Goal: Information Seeking & Learning: Learn about a topic

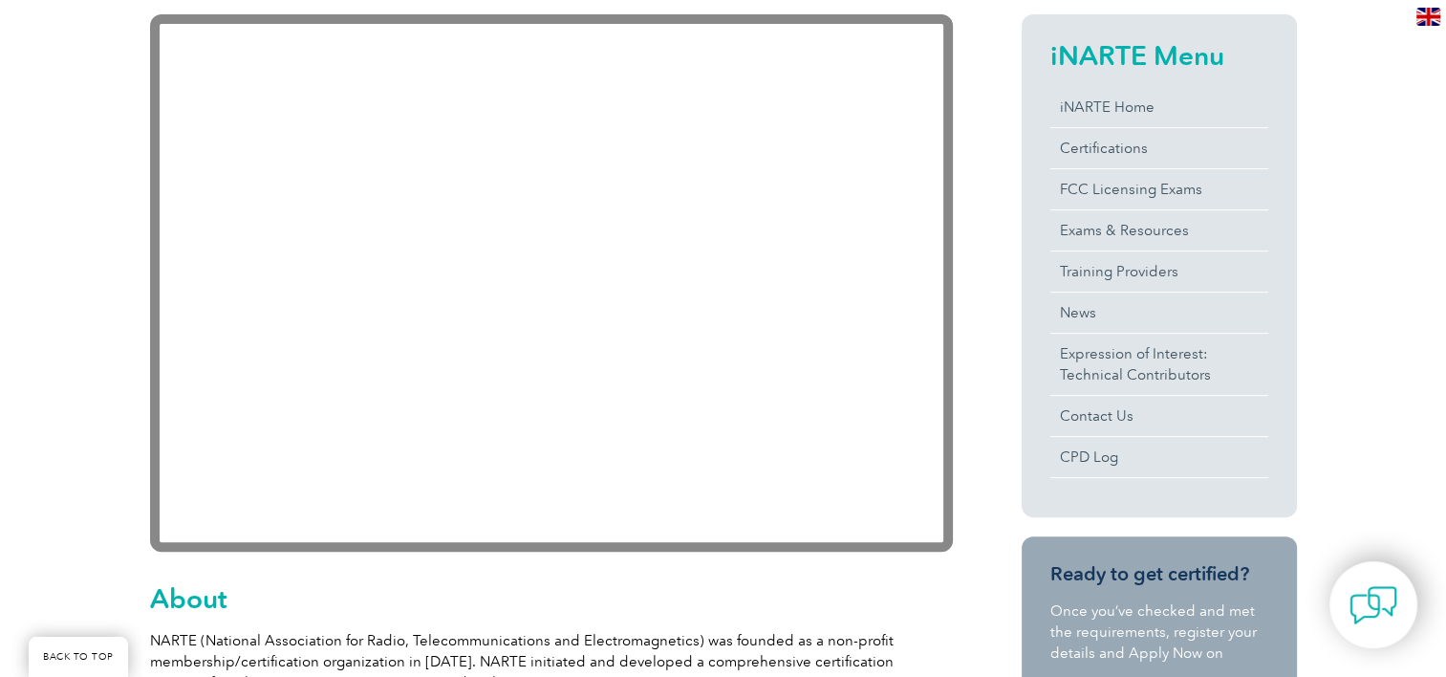
scroll to position [478, 0]
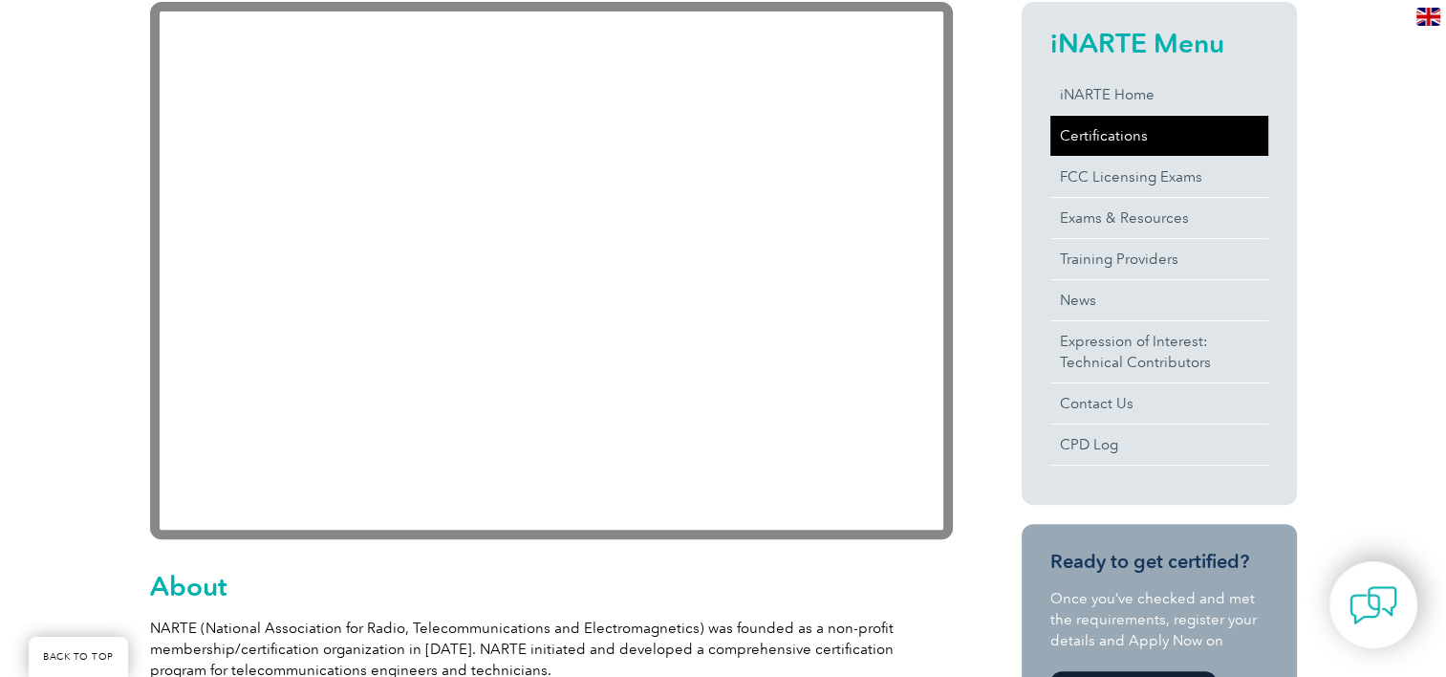
click at [1117, 123] on link "Certifications" at bounding box center [1159, 136] width 218 height 40
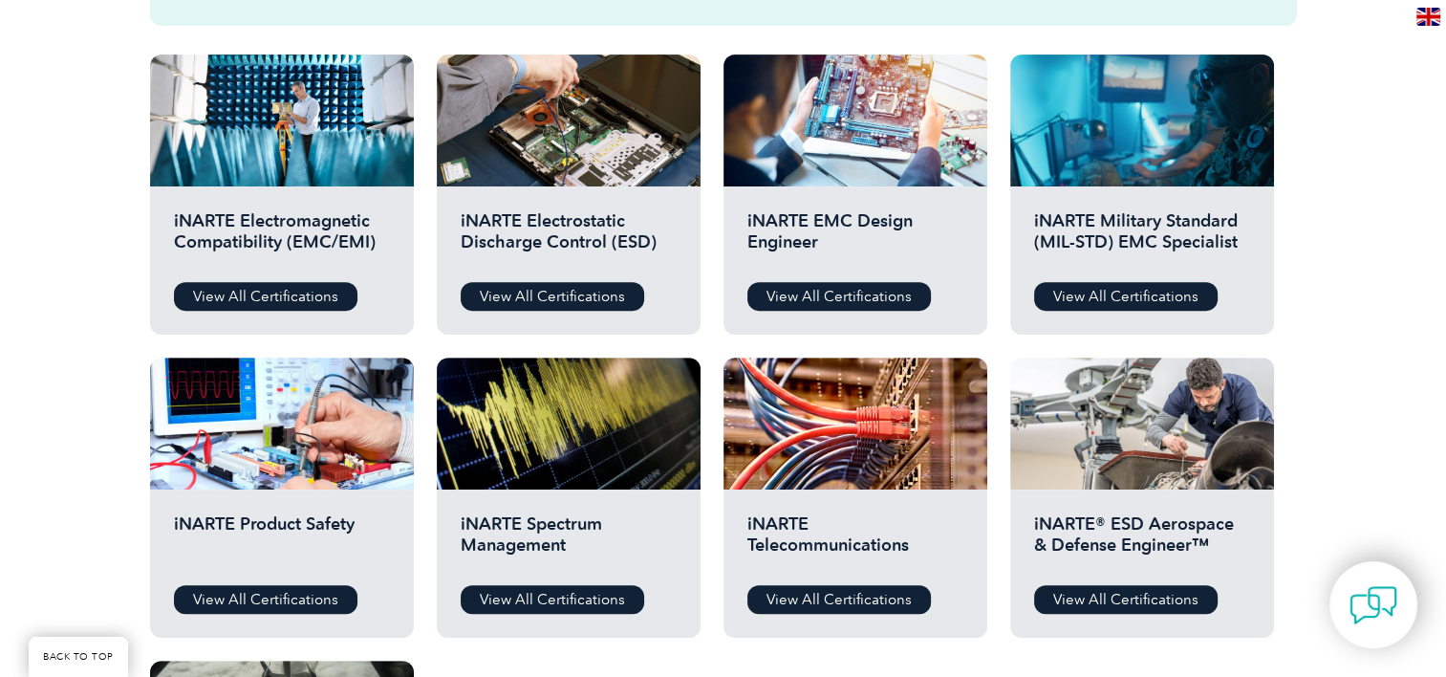
scroll to position [764, 0]
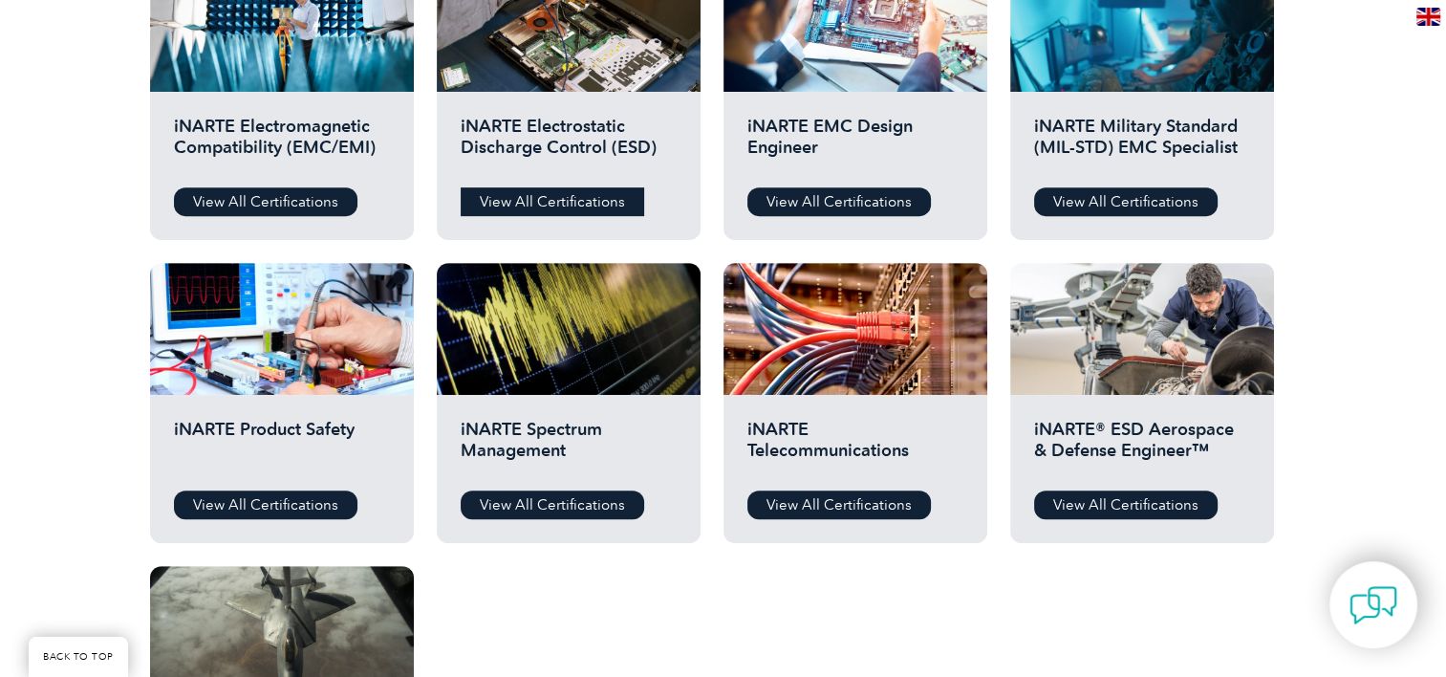
click at [568, 203] on link "View All Certifications" at bounding box center [552, 201] width 183 height 29
click at [281, 497] on link "View All Certifications" at bounding box center [265, 504] width 183 height 29
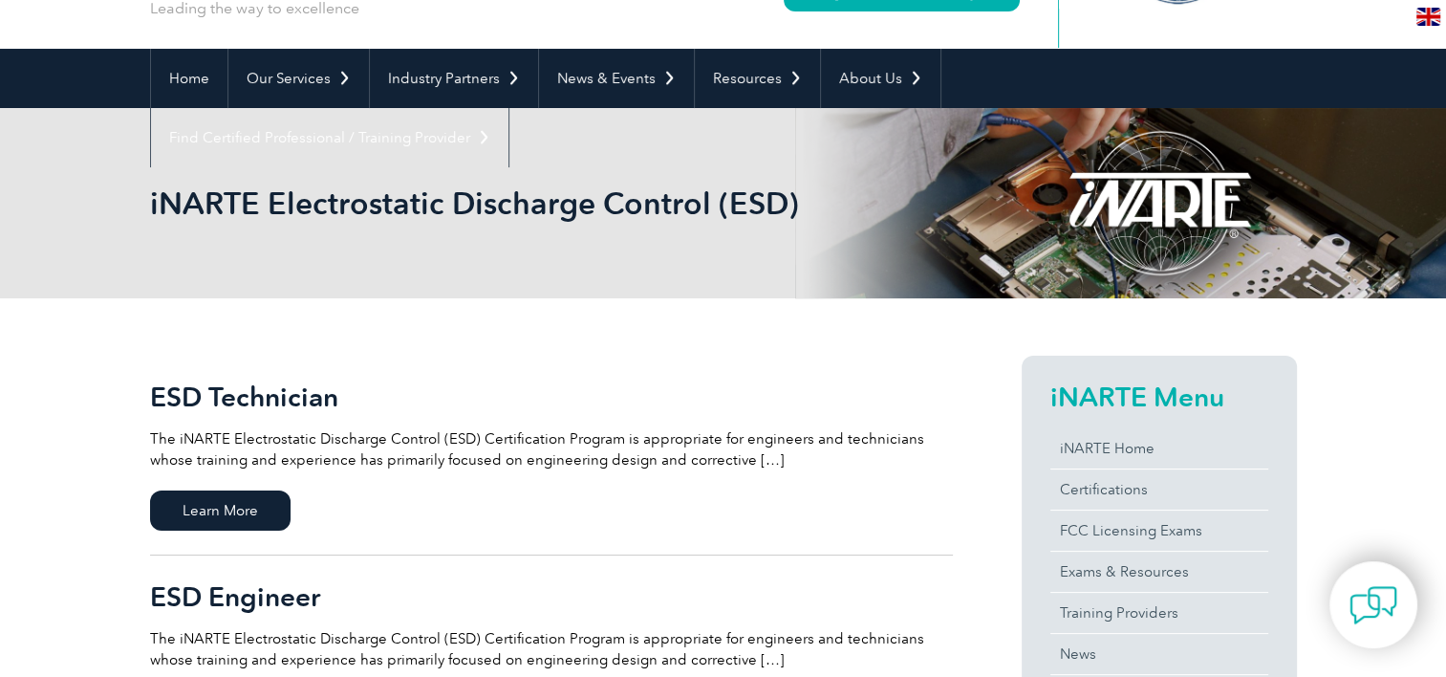
scroll to position [287, 0]
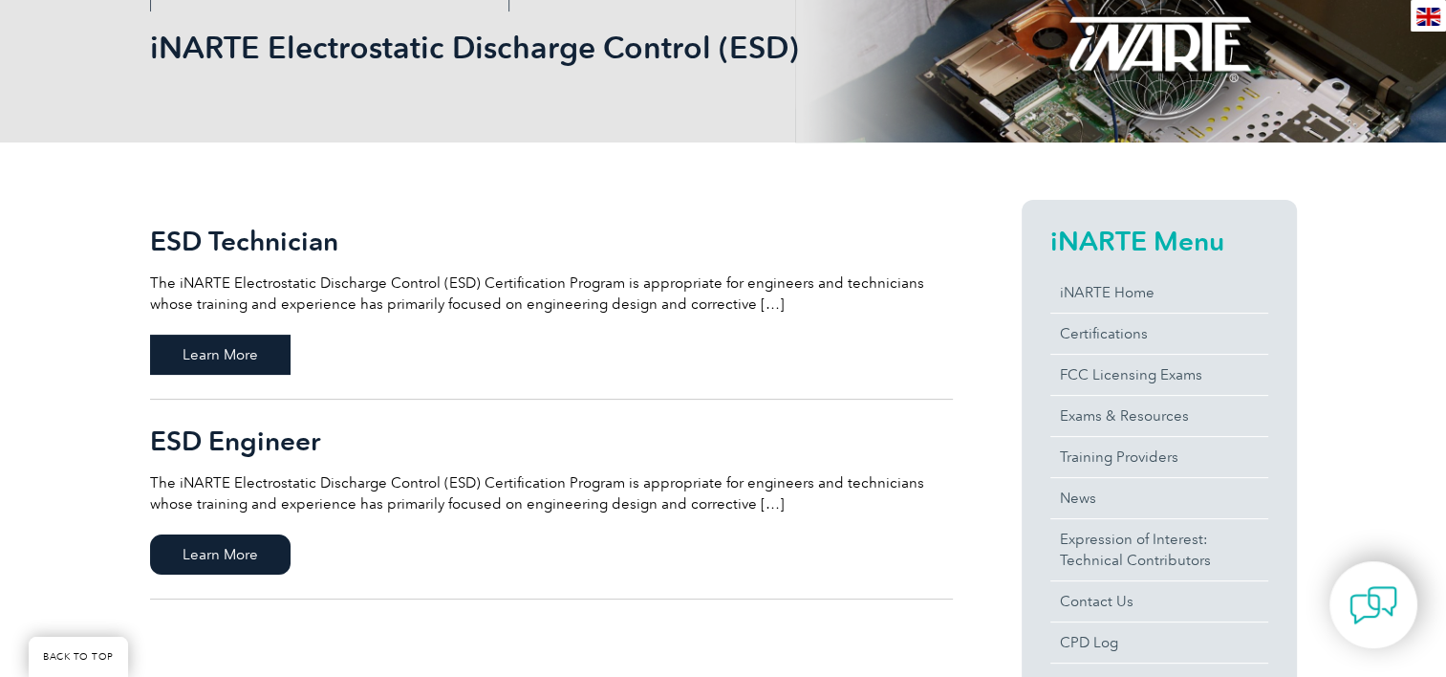
click at [267, 364] on span "Learn More" at bounding box center [220, 354] width 140 height 40
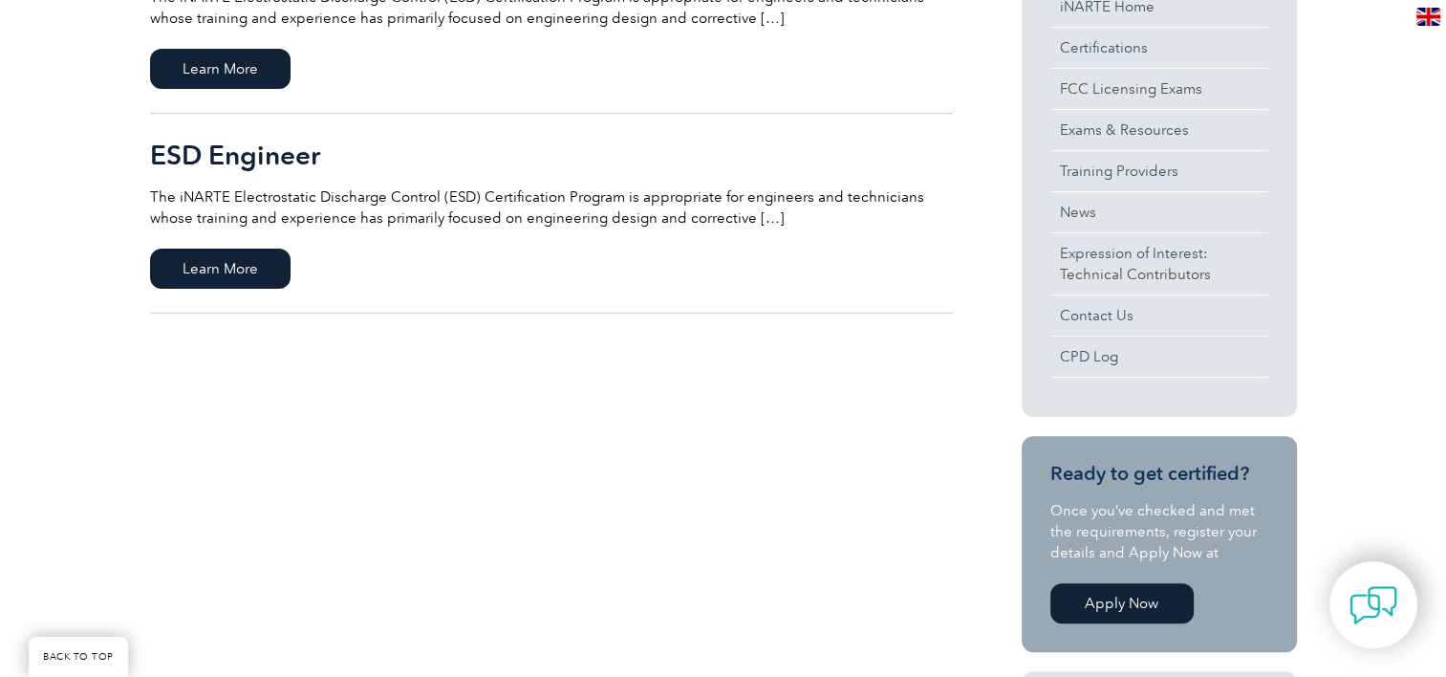
scroll to position [573, 0]
click at [199, 268] on span "Learn More" at bounding box center [220, 267] width 140 height 40
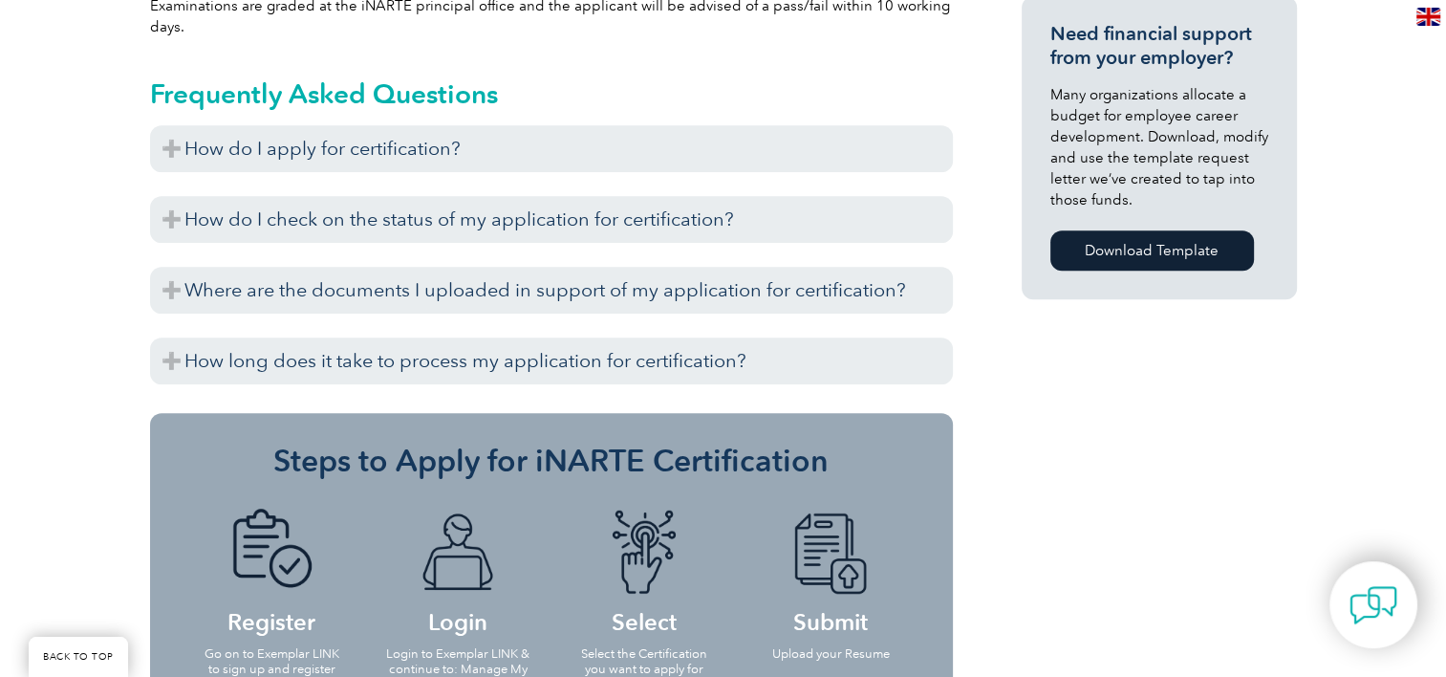
scroll to position [1413, 0]
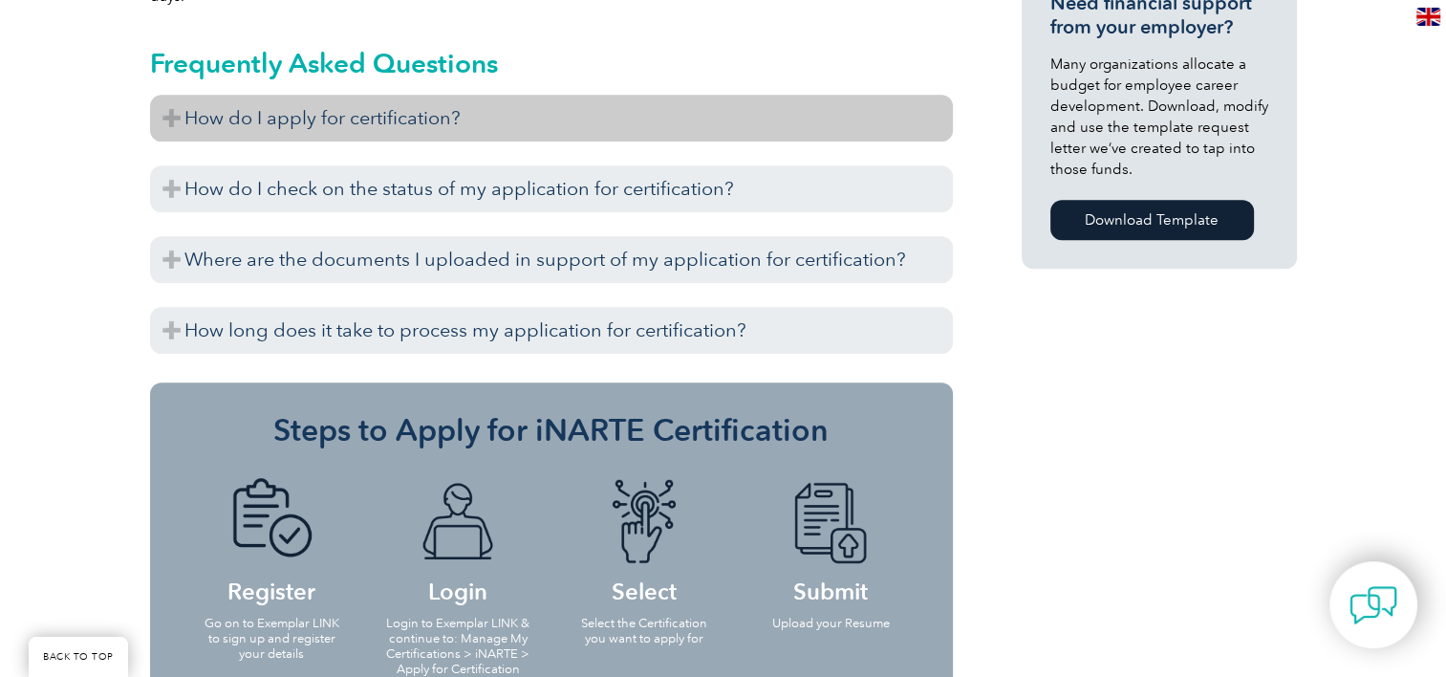
click at [583, 125] on h3 "How do I apply for certification?" at bounding box center [551, 118] width 803 height 47
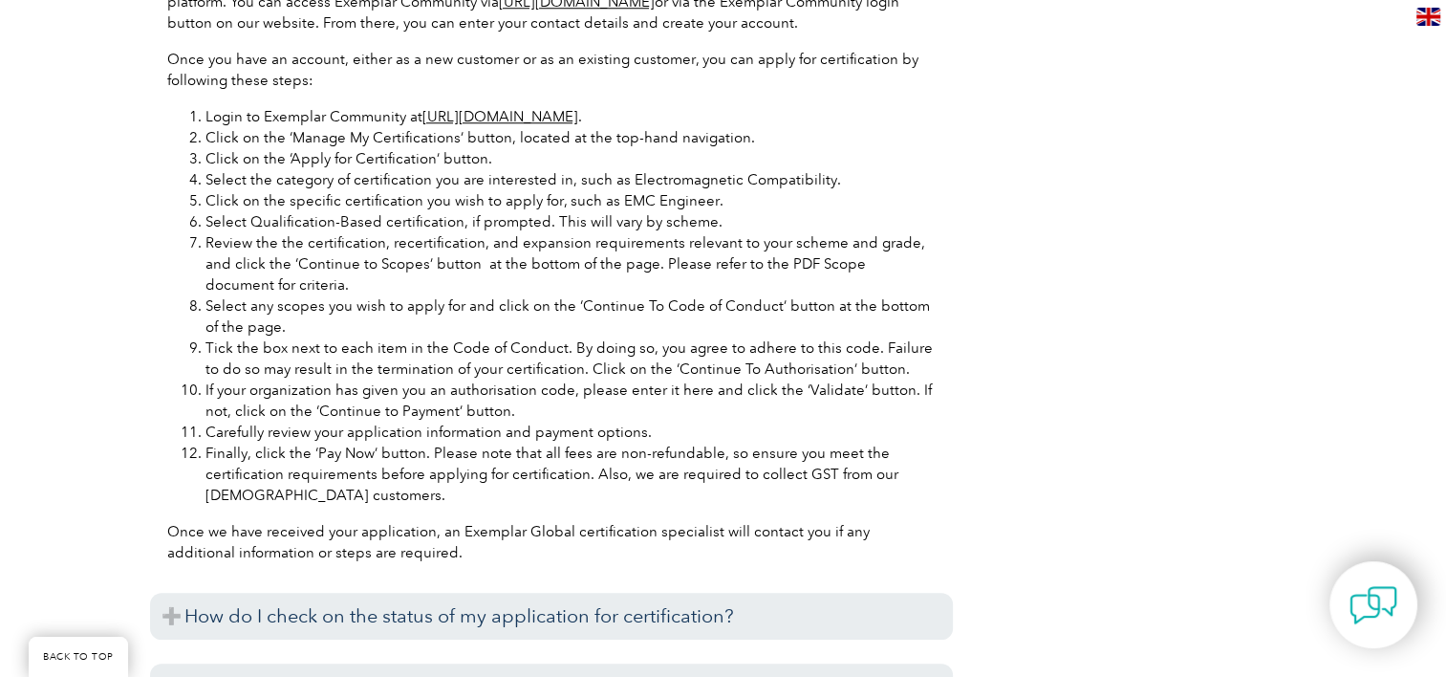
scroll to position [1891, 0]
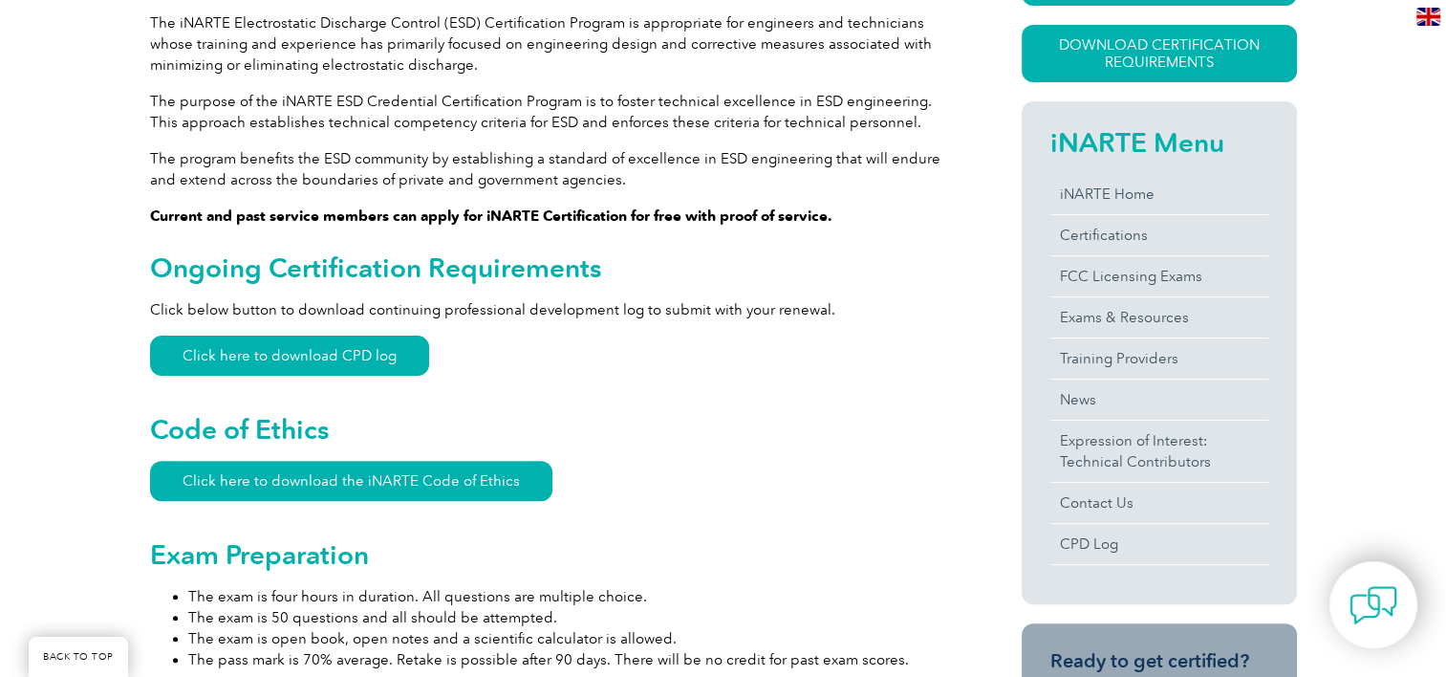
scroll to position [553, 0]
